Goal: Find specific page/section: Find specific page/section

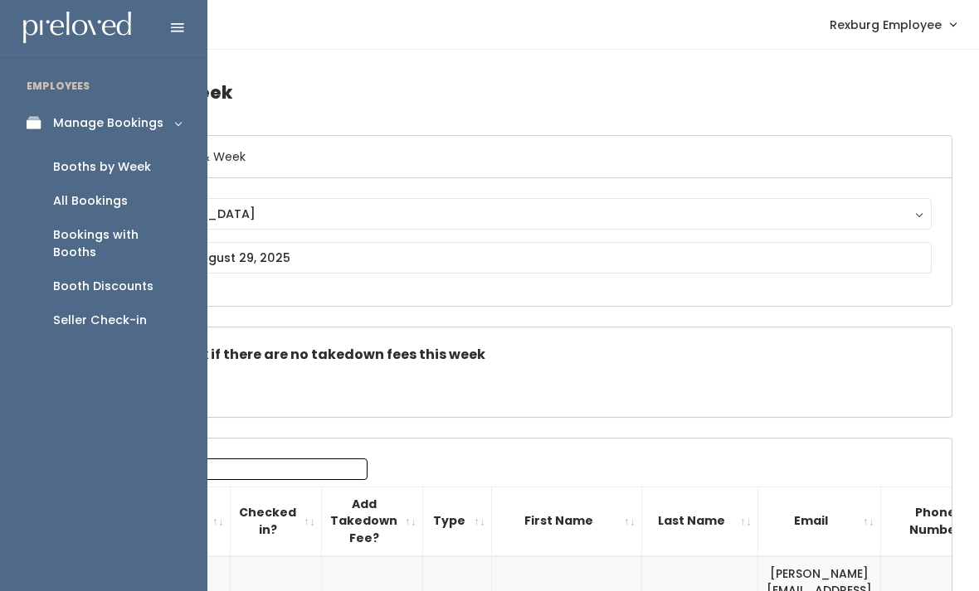
click at [29, 128] on icon at bounding box center [38, 123] width 23 height 14
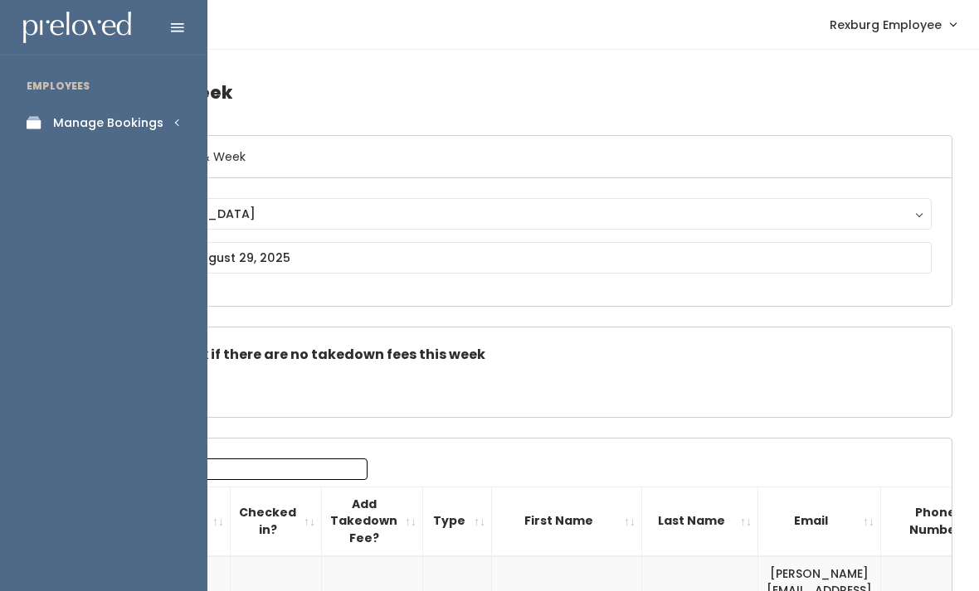
click at [41, 118] on icon at bounding box center [38, 123] width 23 height 14
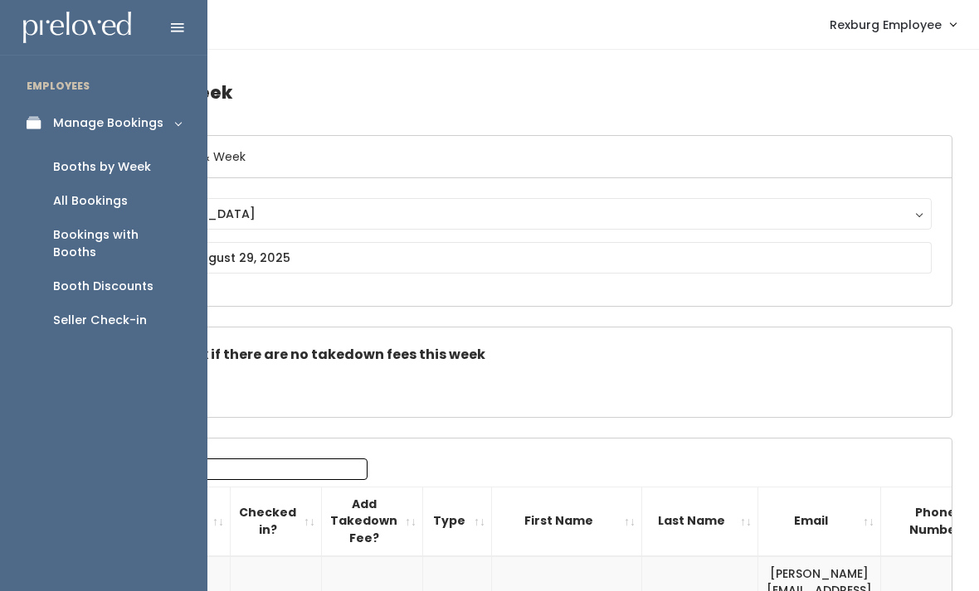
click at [79, 278] on div "Booth Discounts" at bounding box center [103, 286] width 100 height 17
click at [80, 278] on div "Booth Discounts" at bounding box center [103, 286] width 100 height 17
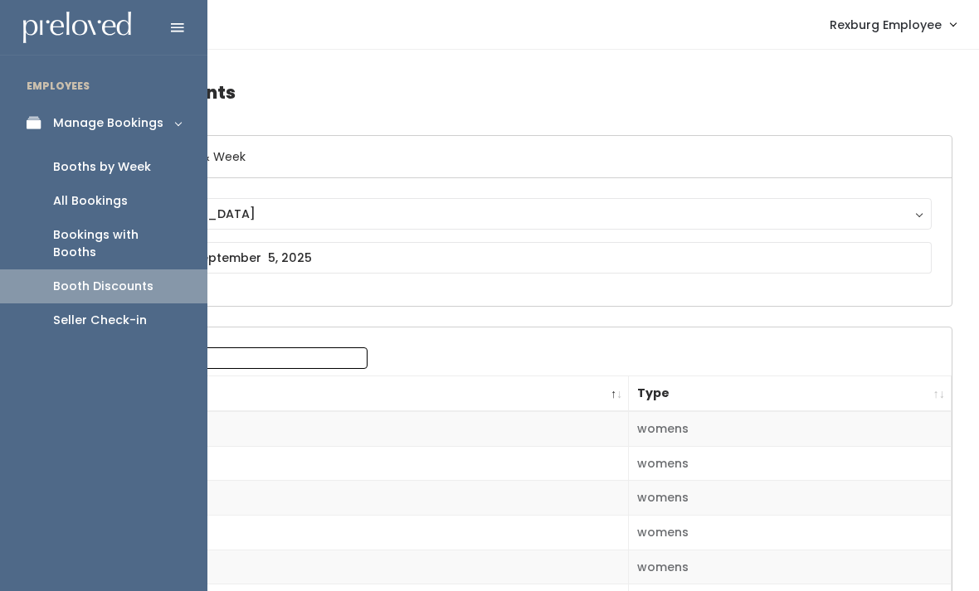
click at [160, 153] on link "Booths by Week" at bounding box center [103, 167] width 207 height 34
